Goal: Information Seeking & Learning: Learn about a topic

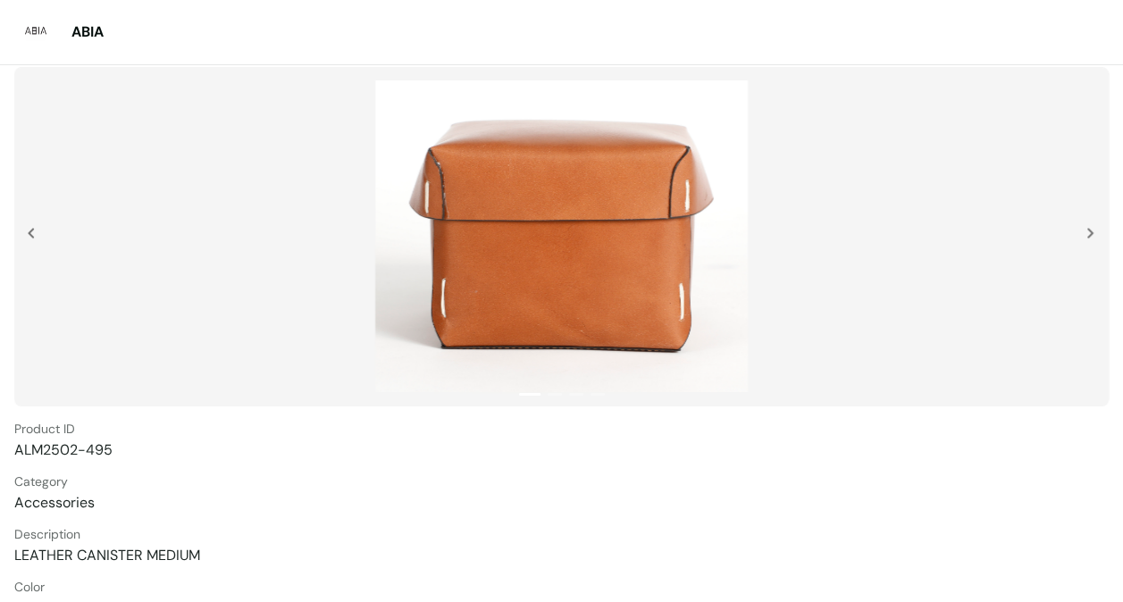
click at [1092, 228] on img at bounding box center [1089, 233] width 7 height 11
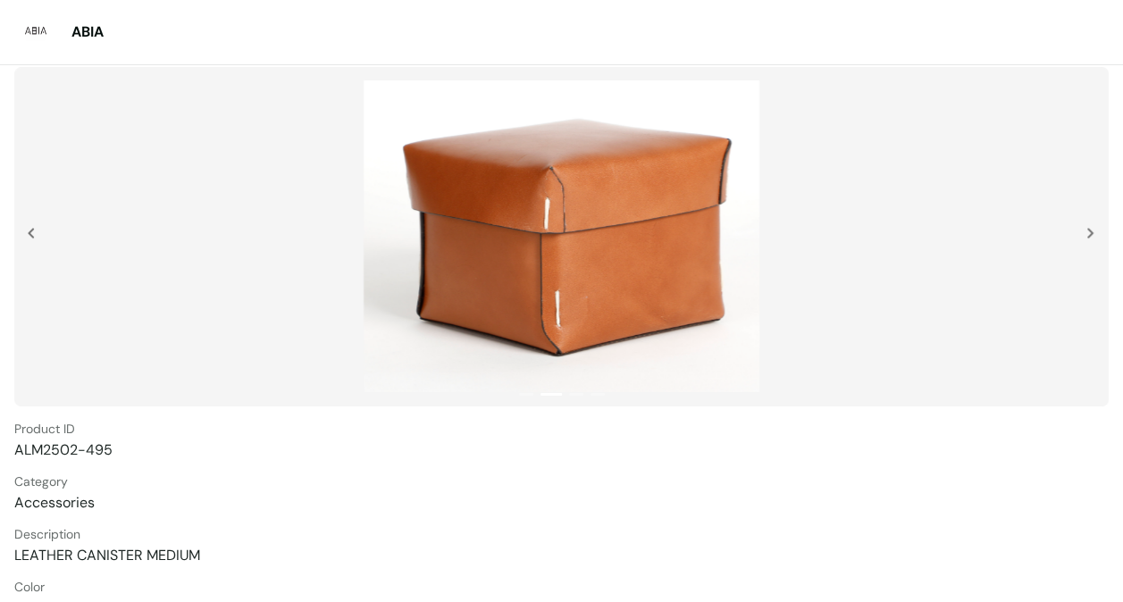
click at [1083, 229] on div at bounding box center [561, 236] width 1094 height 339
click at [1097, 230] on div at bounding box center [1095, 272] width 18 height 89
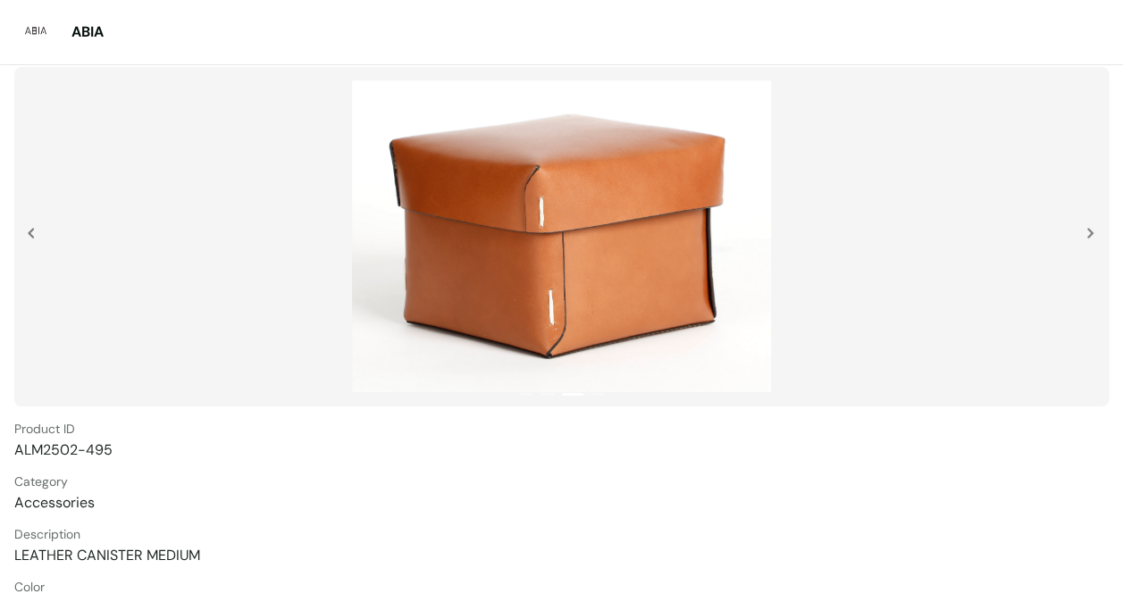
click at [1100, 232] on div at bounding box center [1095, 272] width 18 height 89
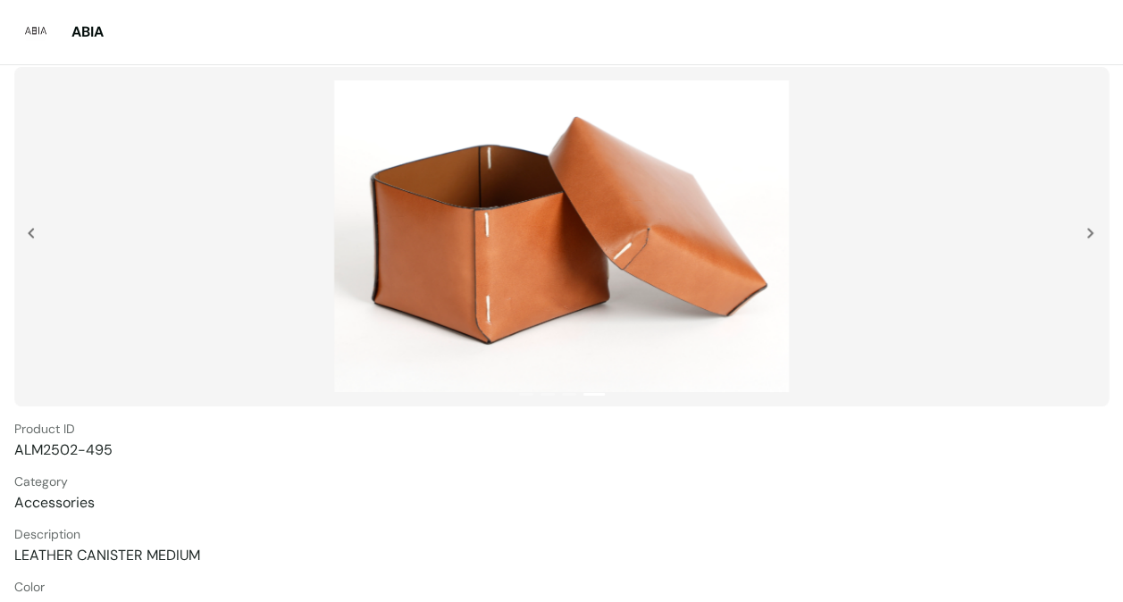
click at [1084, 232] on div at bounding box center [561, 236] width 1094 height 339
click at [1088, 230] on img at bounding box center [1089, 233] width 7 height 11
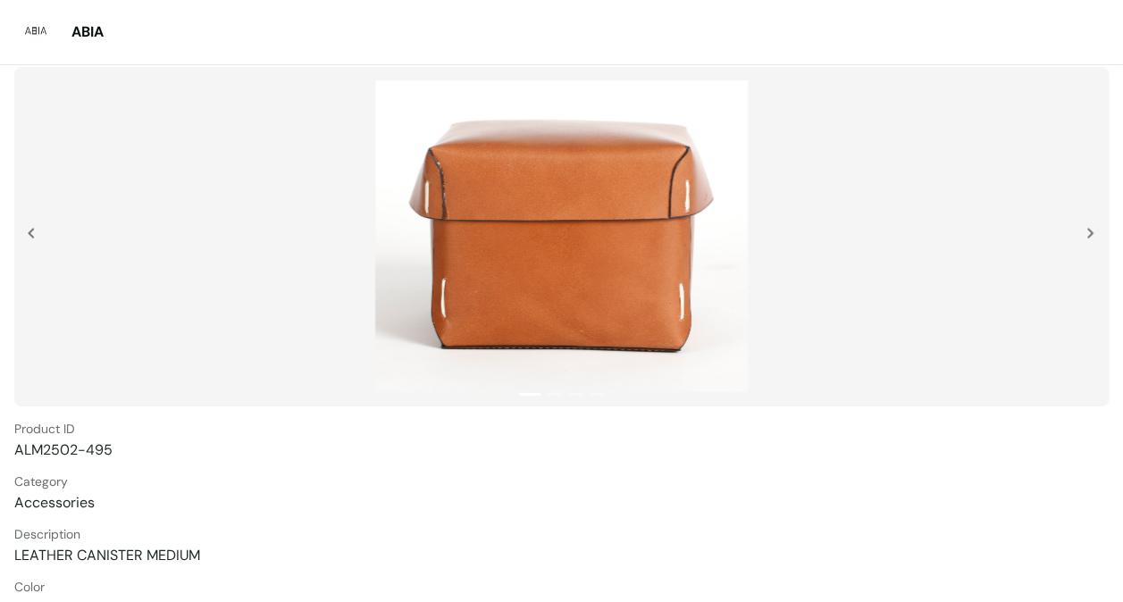
click at [1092, 233] on img at bounding box center [1089, 233] width 7 height 11
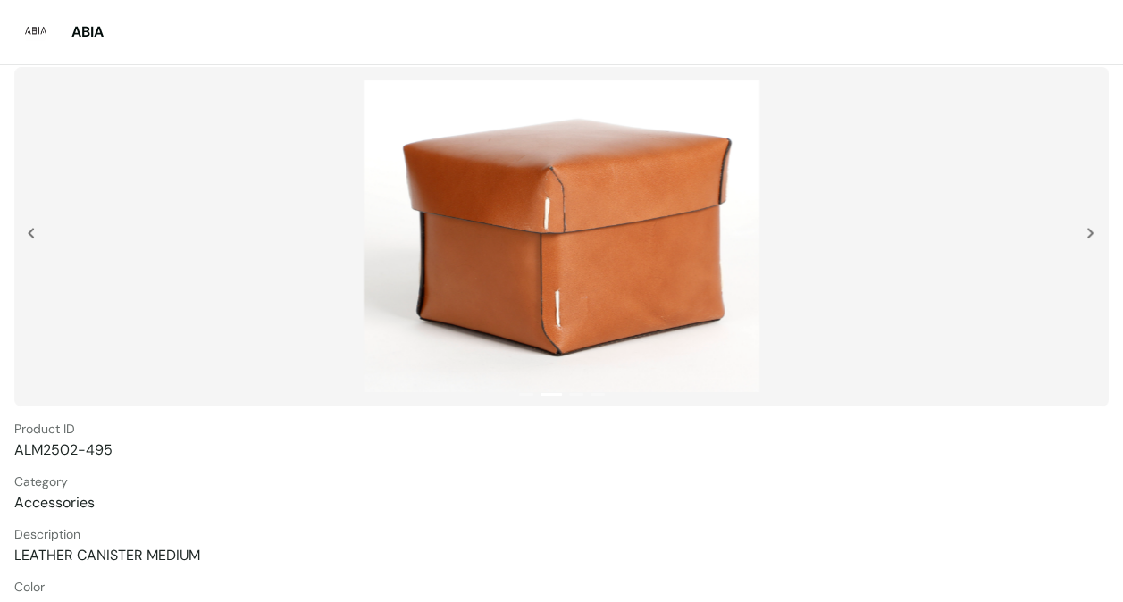
click at [1092, 233] on img at bounding box center [1089, 233] width 7 height 11
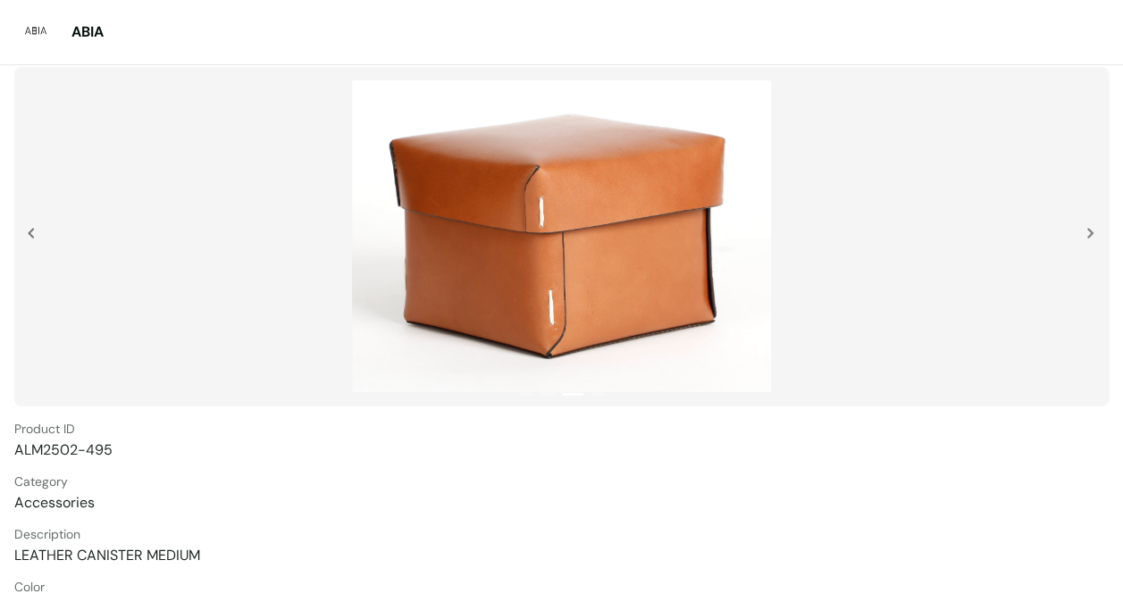
click at [1092, 233] on img at bounding box center [1089, 233] width 7 height 11
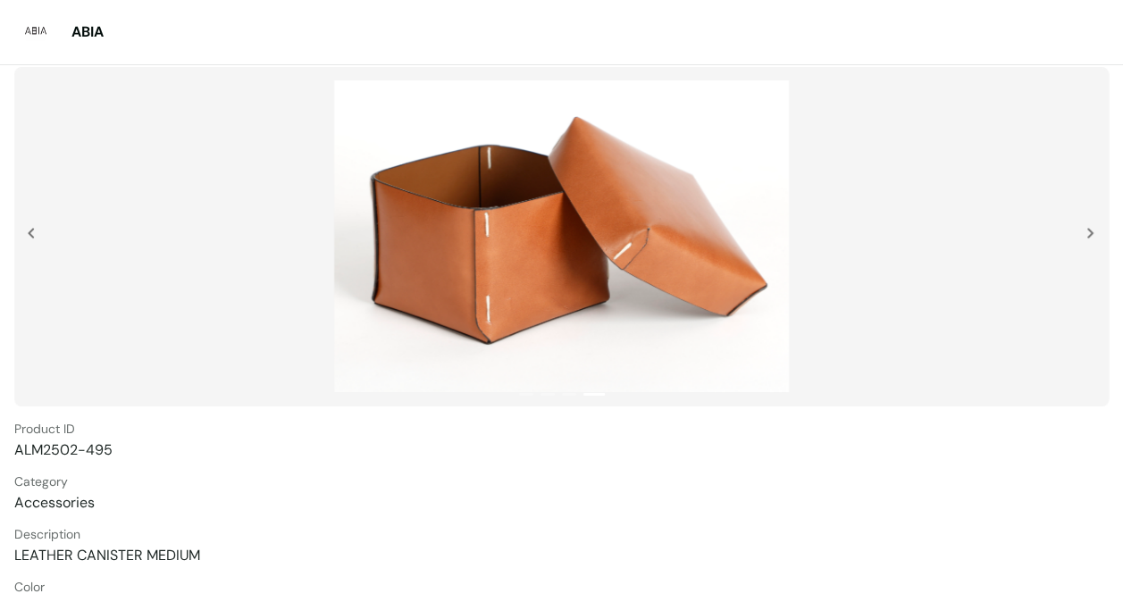
click at [1092, 233] on img at bounding box center [1089, 233] width 7 height 11
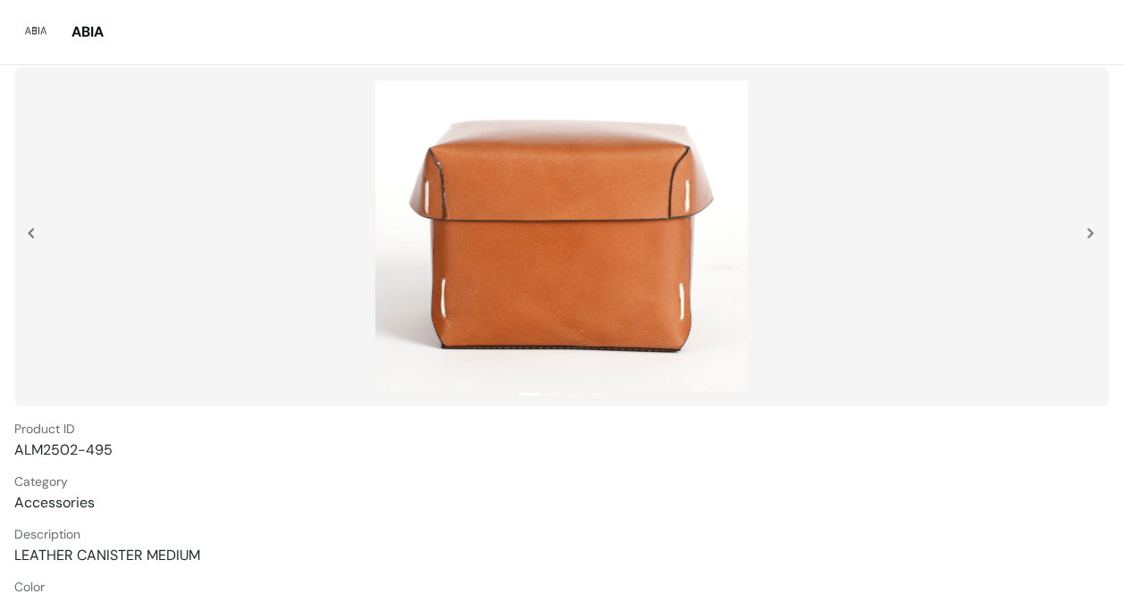
click at [1092, 233] on img at bounding box center [1089, 233] width 7 height 11
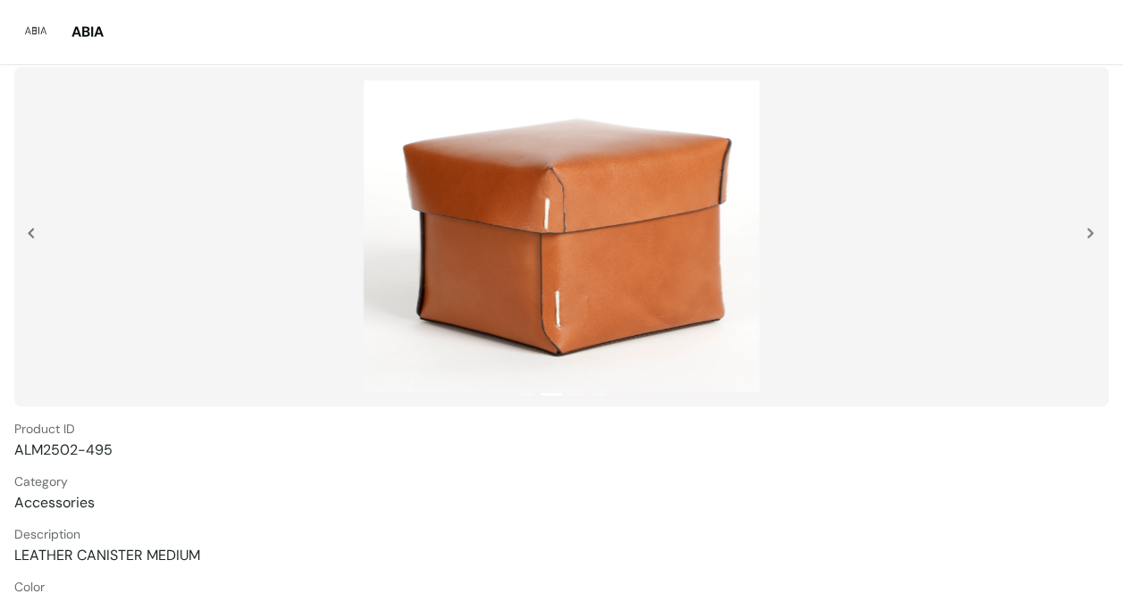
click at [1092, 233] on img at bounding box center [1089, 233] width 7 height 11
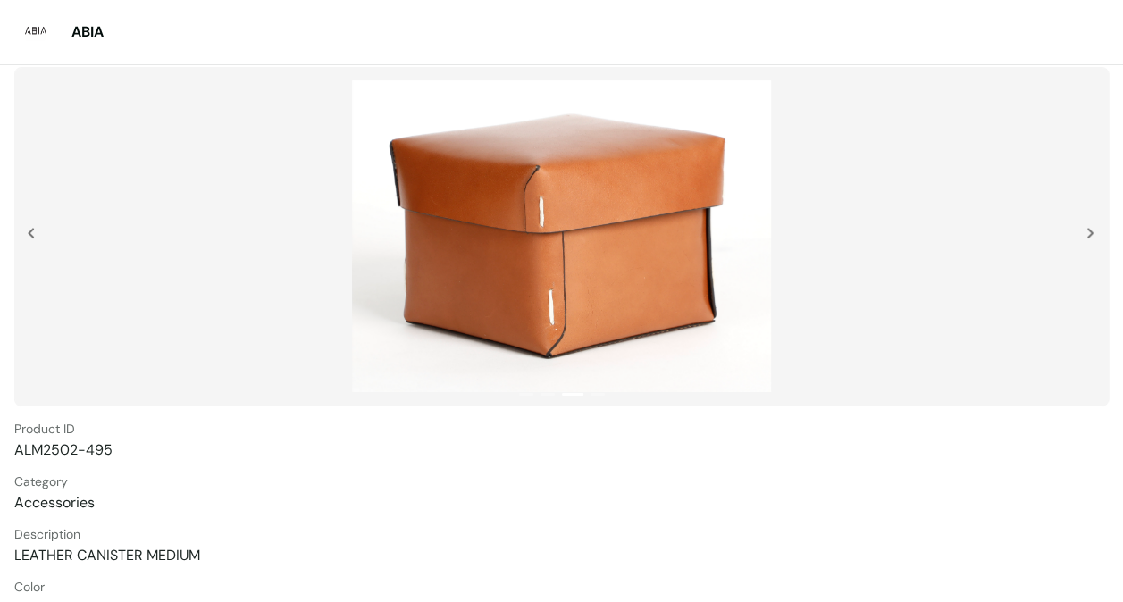
click at [26, 229] on div at bounding box center [561, 236] width 1094 height 339
click at [30, 238] on img at bounding box center [31, 233] width 7 height 11
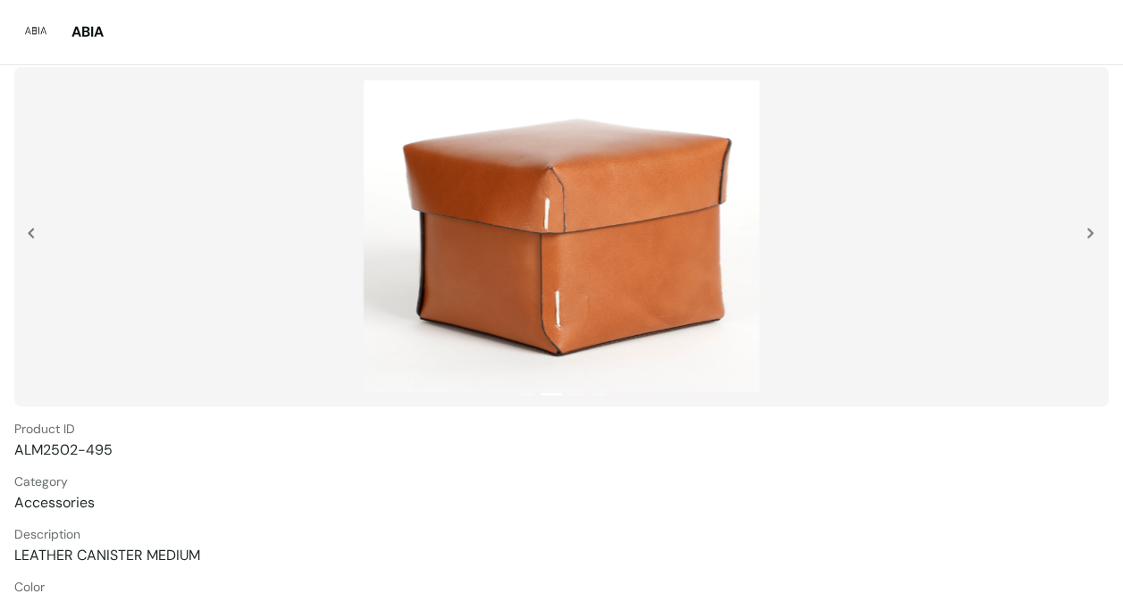
click at [1083, 231] on div at bounding box center [561, 236] width 1094 height 339
click at [1084, 231] on div at bounding box center [561, 236] width 1094 height 339
click at [1087, 231] on img at bounding box center [1089, 233] width 7 height 11
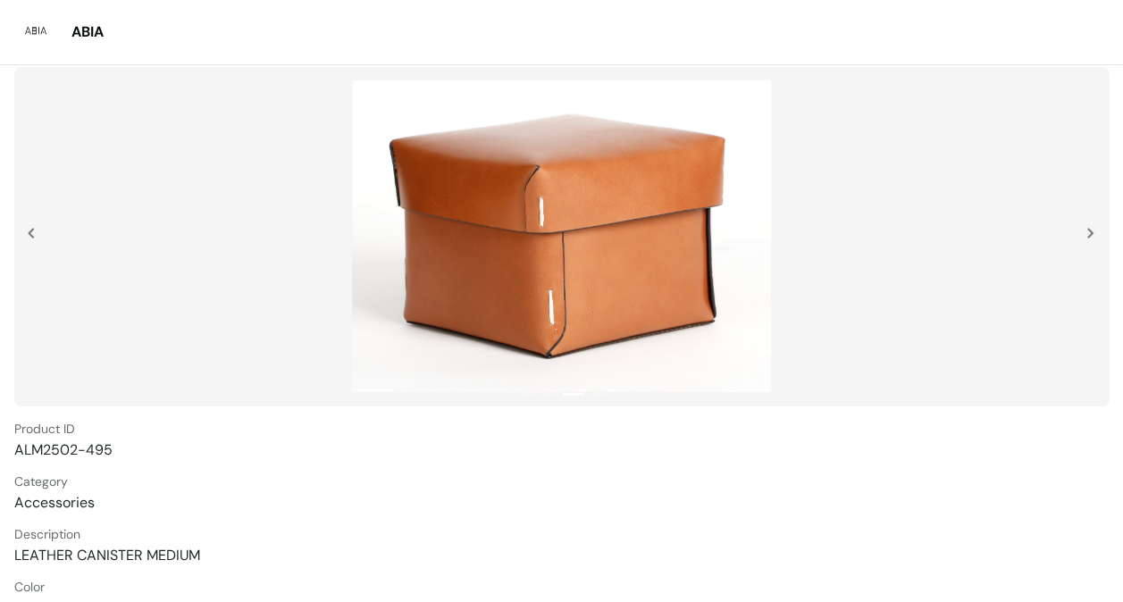
click at [1083, 230] on div at bounding box center [561, 236] width 1094 height 339
click at [1088, 228] on img at bounding box center [1089, 233] width 7 height 11
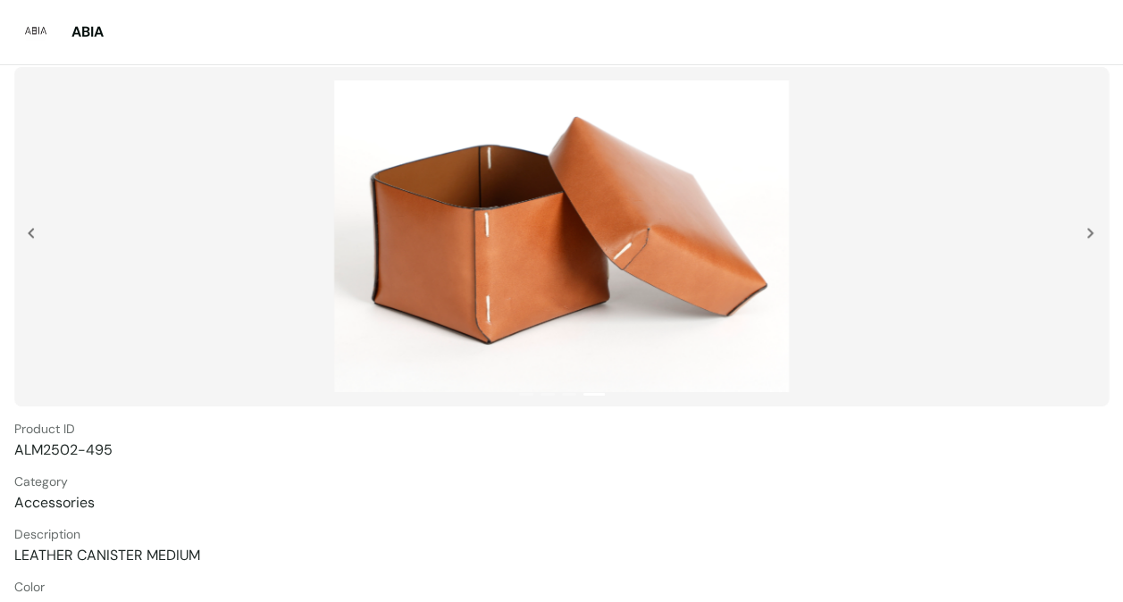
click at [1088, 228] on img at bounding box center [1089, 233] width 7 height 11
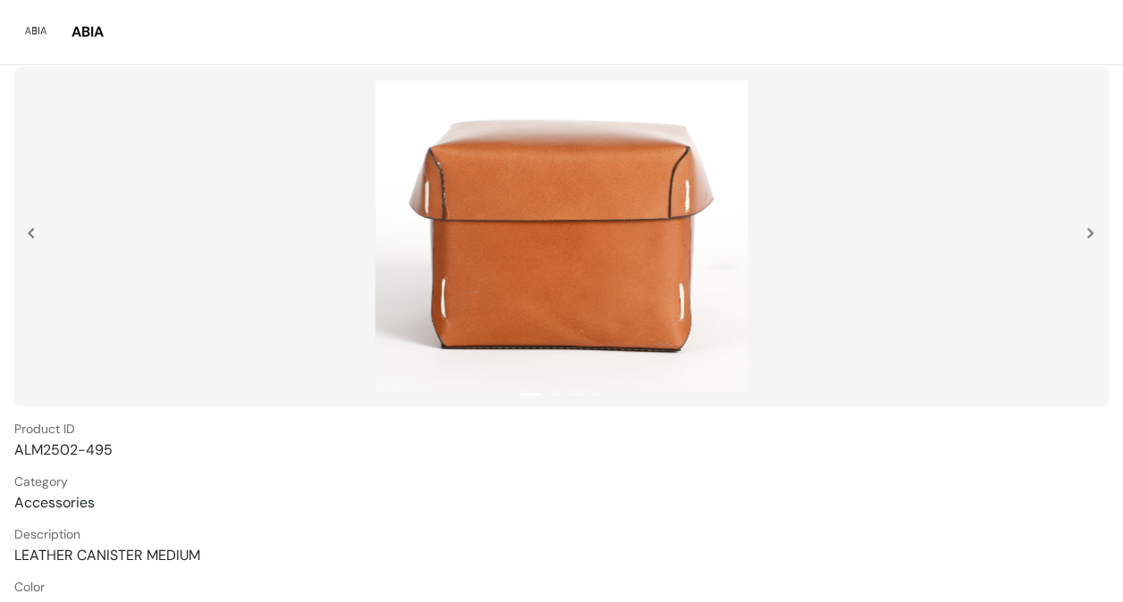
click at [1088, 228] on img at bounding box center [1089, 233] width 7 height 11
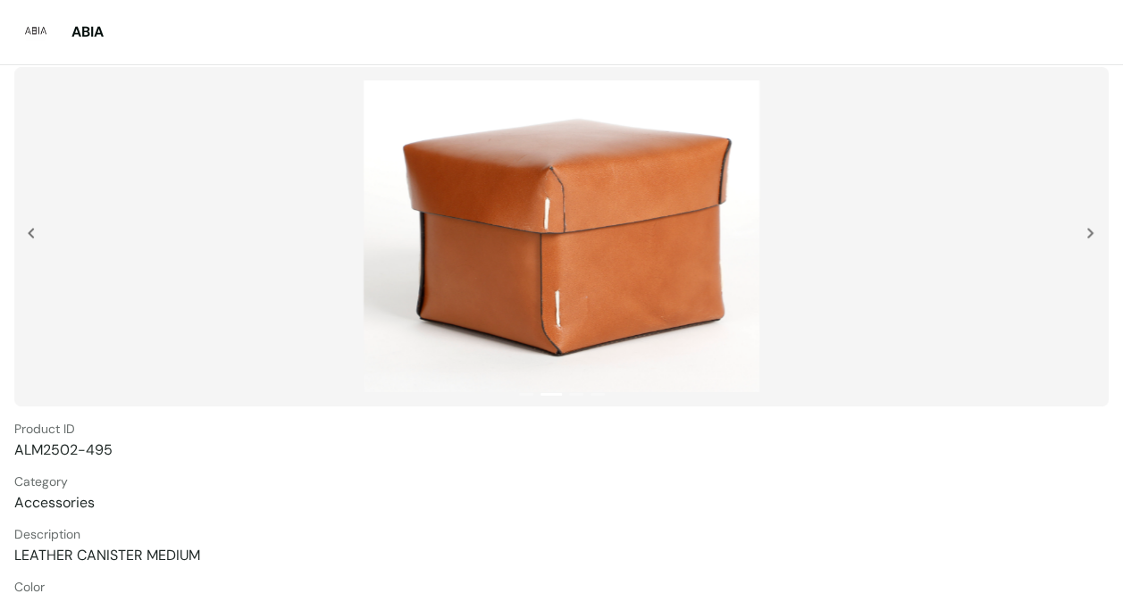
click at [1088, 228] on img at bounding box center [1089, 233] width 7 height 11
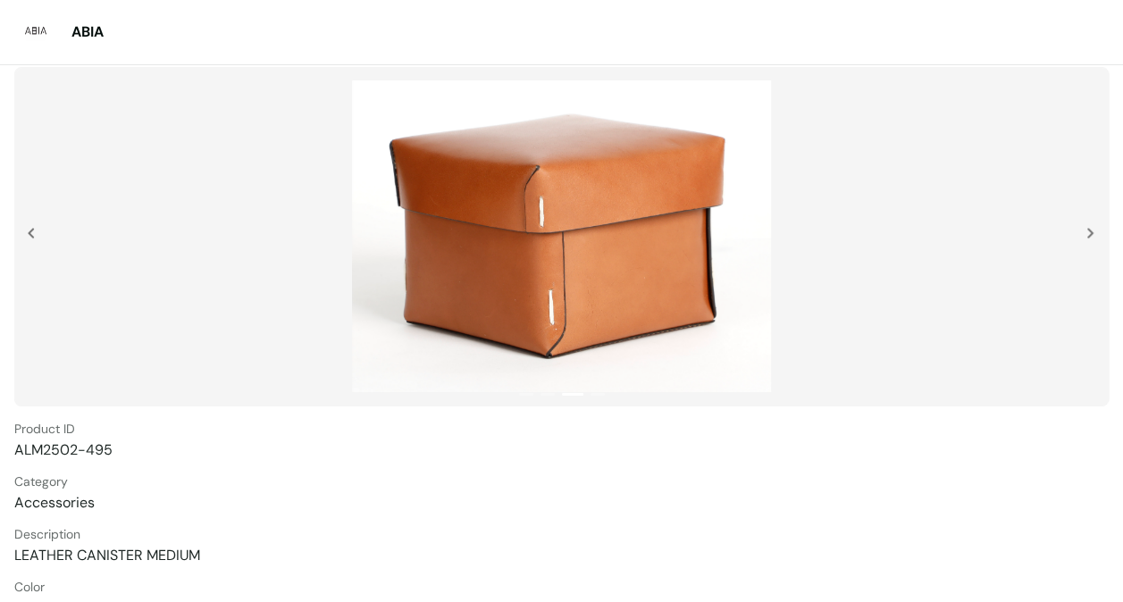
click at [1088, 228] on img at bounding box center [1089, 233] width 7 height 11
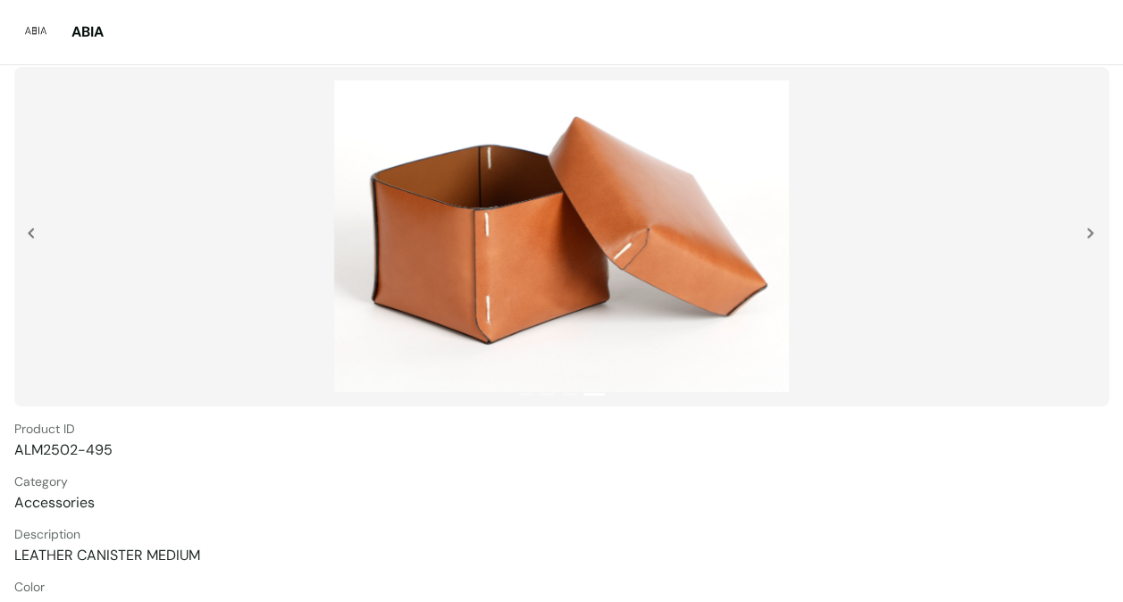
click at [1088, 228] on img at bounding box center [1089, 233] width 7 height 11
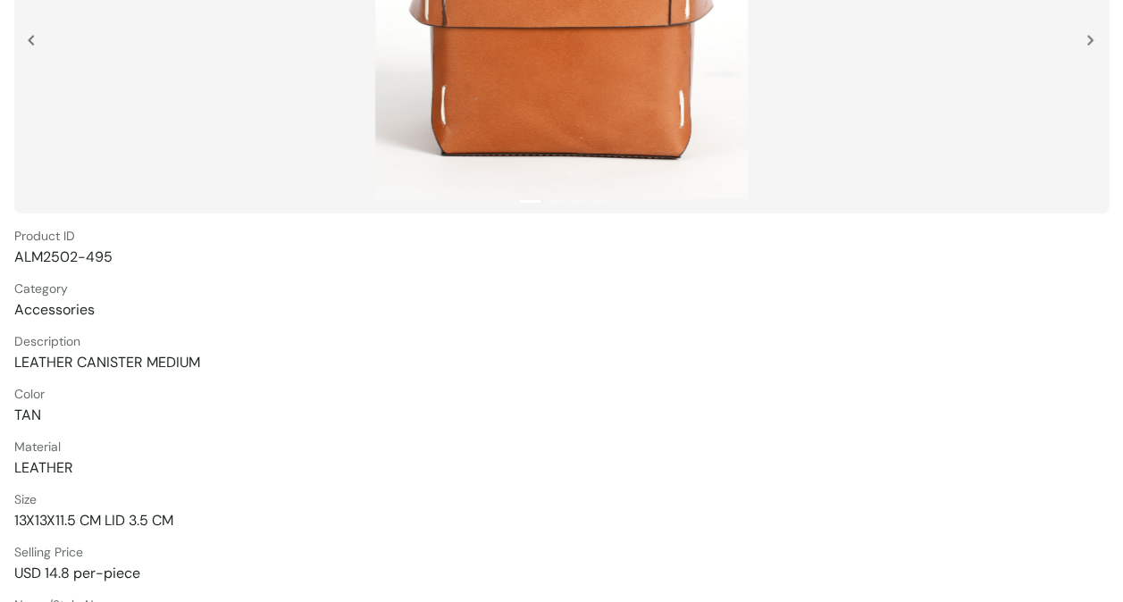
scroll to position [268, 0]
